Goal: Contribute content

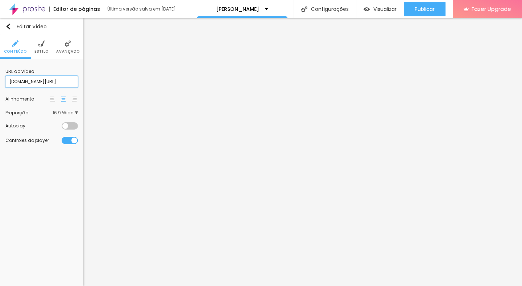
click at [67, 79] on input "[DOMAIN_NAME][URL]" at bounding box center [41, 82] width 72 height 12
click at [61, 79] on input "[DOMAIN_NAME][URL]" at bounding box center [41, 82] width 72 height 12
click at [49, 83] on input "[DOMAIN_NAME][URL]" at bounding box center [41, 82] width 72 height 12
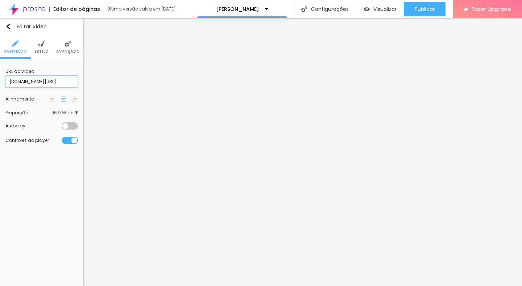
click at [49, 83] on input "[DOMAIN_NAME][URL]" at bounding box center [41, 82] width 72 height 12
paste input "925084"
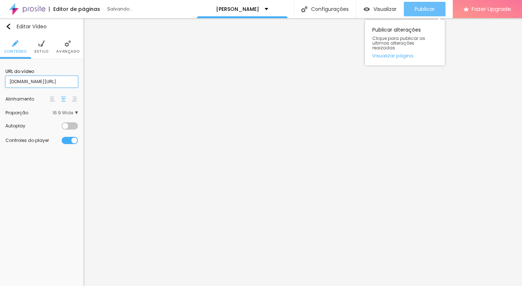
type input "[DOMAIN_NAME][URL]"
click at [423, 4] on div "Publicar" at bounding box center [425, 9] width 20 height 14
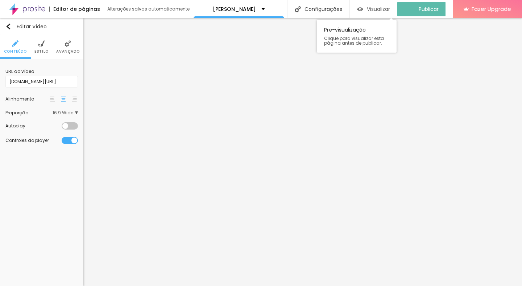
click at [363, 11] on img "button" at bounding box center [360, 9] width 6 height 6
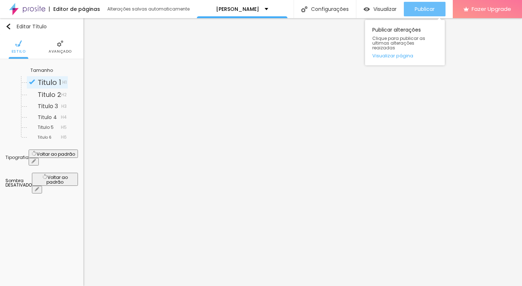
click at [431, 3] on div "Publicar" at bounding box center [425, 9] width 20 height 14
